Goal: Information Seeking & Learning: Learn about a topic

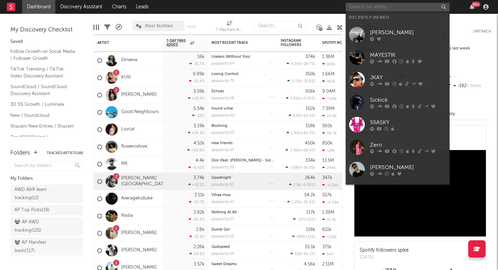
click at [385, 5] on input "text" at bounding box center [397, 7] width 104 height 9
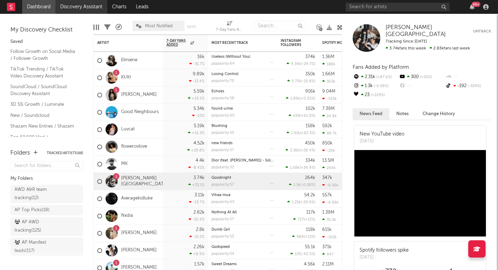
click at [81, 12] on link "Discovery Assistant" at bounding box center [81, 7] width 52 height 14
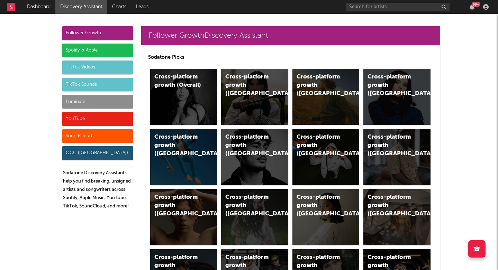
click at [99, 53] on div "Spotify & Apple" at bounding box center [97, 51] width 71 height 14
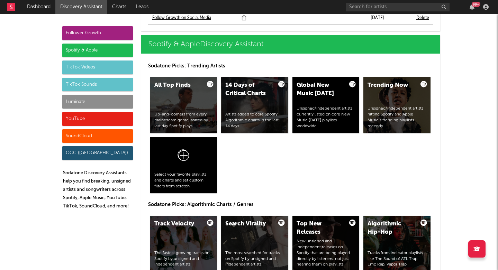
scroll to position [708, 0]
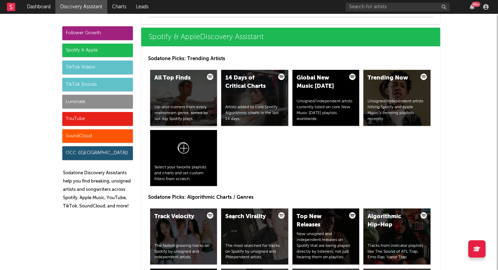
click at [179, 99] on div "All Top Finds Up-and-comers from every mainstream genre, sorted by last day Spo…" at bounding box center [183, 98] width 67 height 56
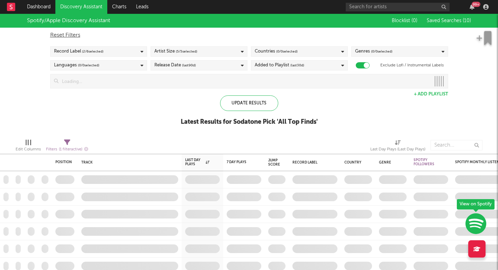
checkbox input "true"
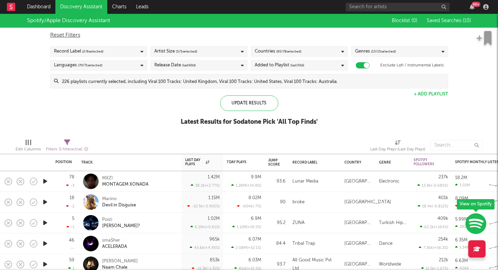
click at [374, 48] on span "( 13 / 15 selected)" at bounding box center [383, 51] width 25 height 8
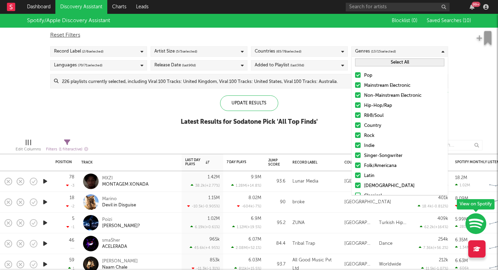
click at [139, 128] on div "Spotify/Apple Discovery Assistant Blocklist ( 0 ) Saved Searches ( 10 ) Reset F…" at bounding box center [249, 73] width 498 height 119
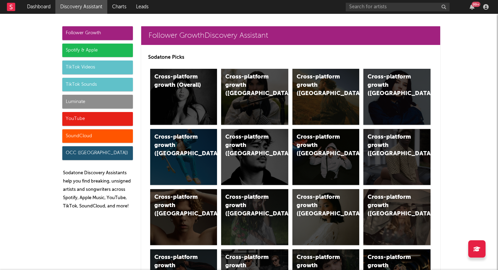
click at [91, 51] on div "Spotify & Apple" at bounding box center [97, 51] width 71 height 14
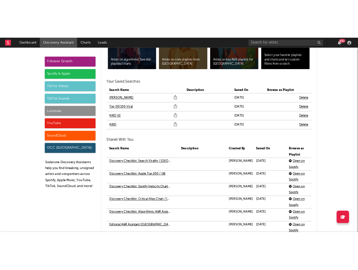
scroll to position [1526, 0]
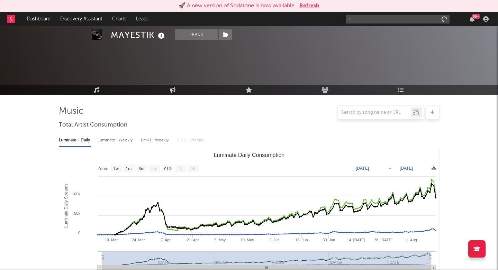
select select "1w"
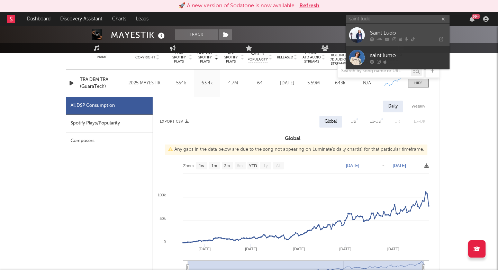
type input "saint ludo"
click at [387, 31] on div "Saint Ludo" at bounding box center [408, 33] width 76 height 8
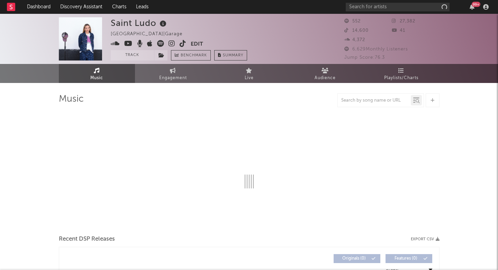
select select "1w"
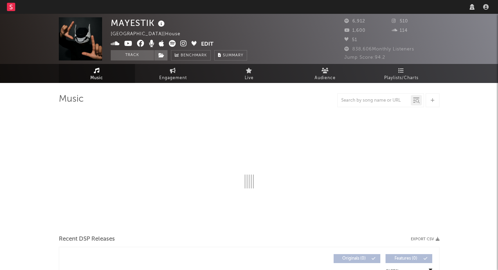
select select "1w"
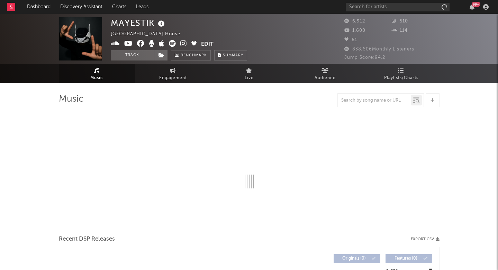
select select "1w"
